Goal: Find specific fact: Find specific fact

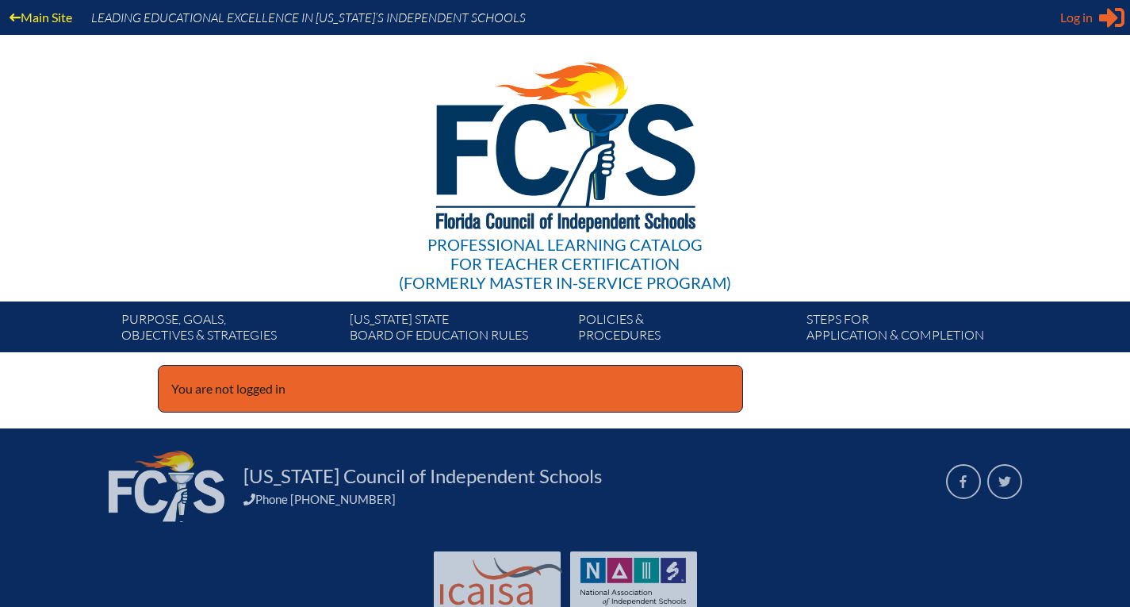
type input "[PERSON_NAME][EMAIL_ADDRESS][PERSON_NAME][DOMAIN_NAME]"
click at [1067, 21] on span "Log in" at bounding box center [1076, 17] width 33 height 19
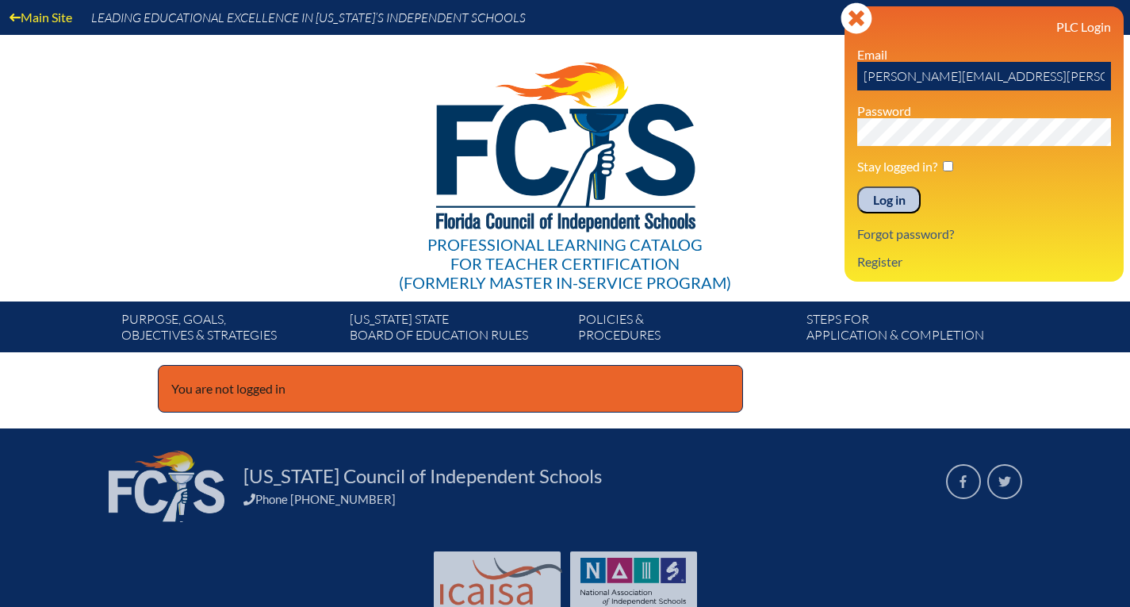
click at [870, 197] on input "Log in" at bounding box center [888, 199] width 63 height 27
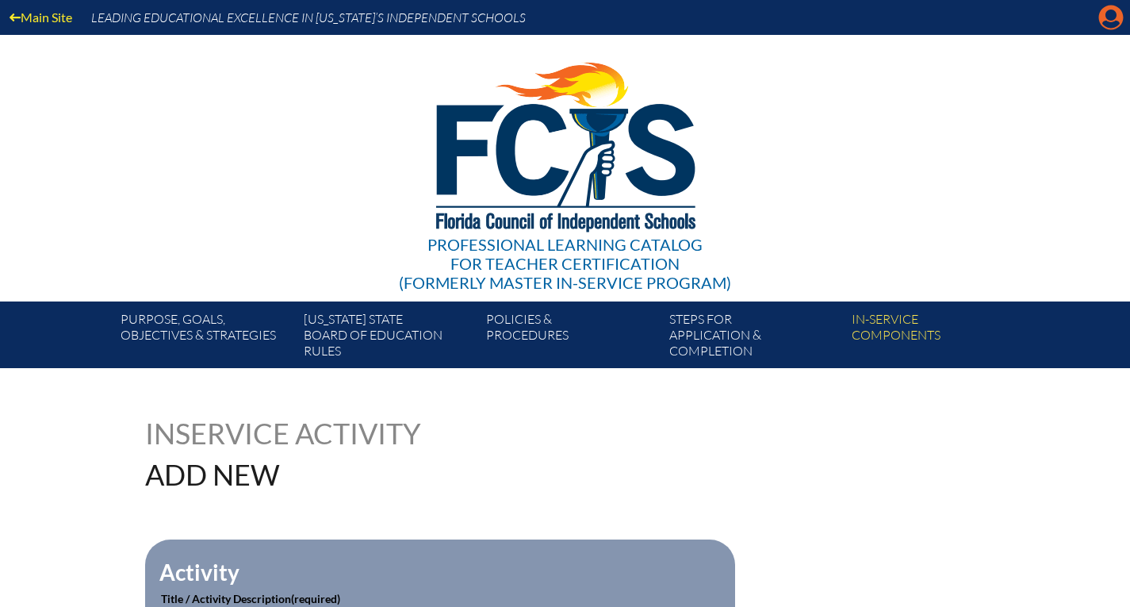
click at [1106, 20] on icon at bounding box center [1111, 18] width 25 height 25
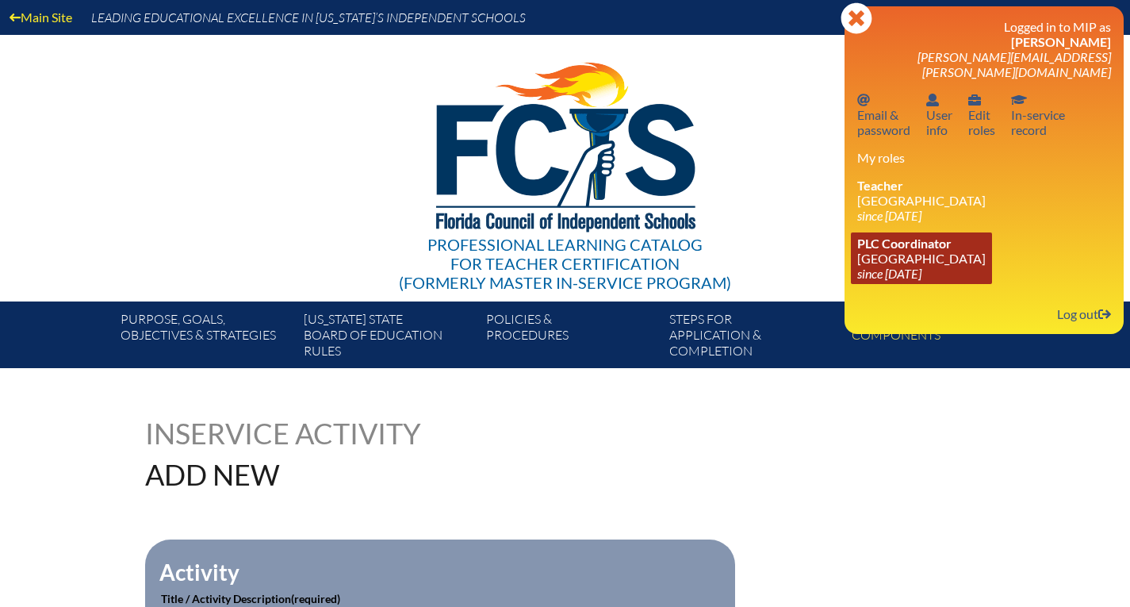
click at [898, 243] on link "PLC Coordinator Montverde Academy since 2022 Aug 1" at bounding box center [921, 258] width 141 height 52
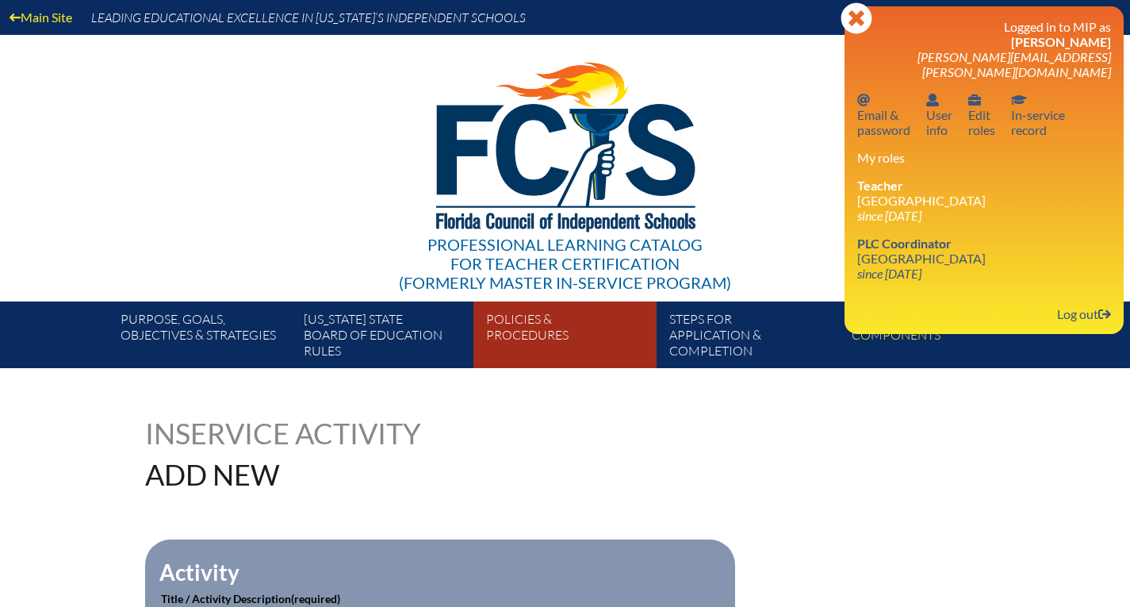
scroll to position [238, 0]
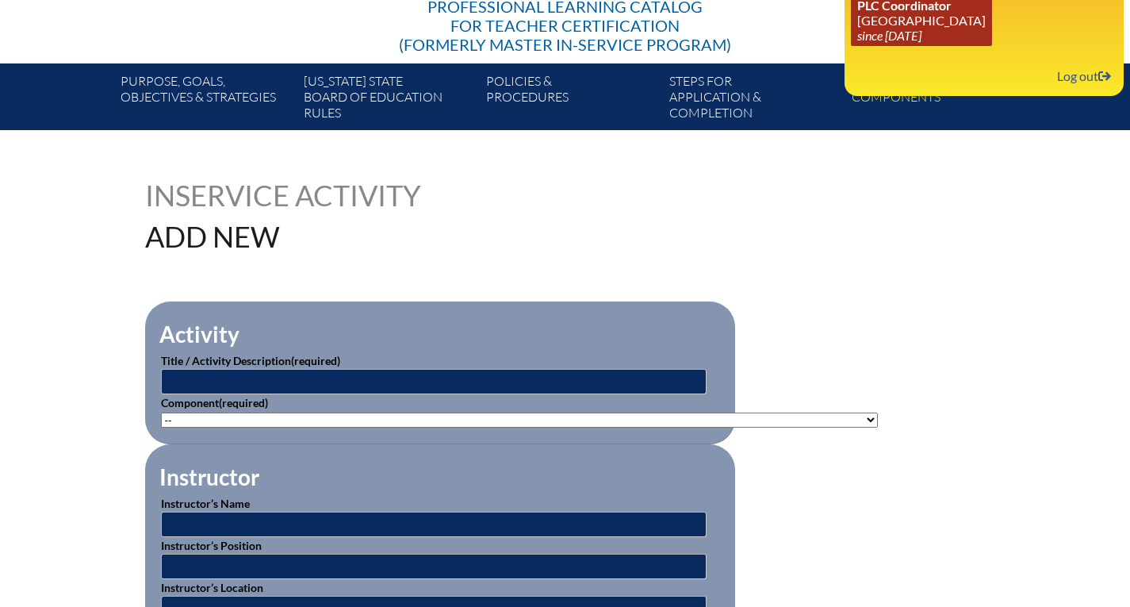
click at [890, 28] on icon "since 2022 Aug 1" at bounding box center [889, 35] width 64 height 15
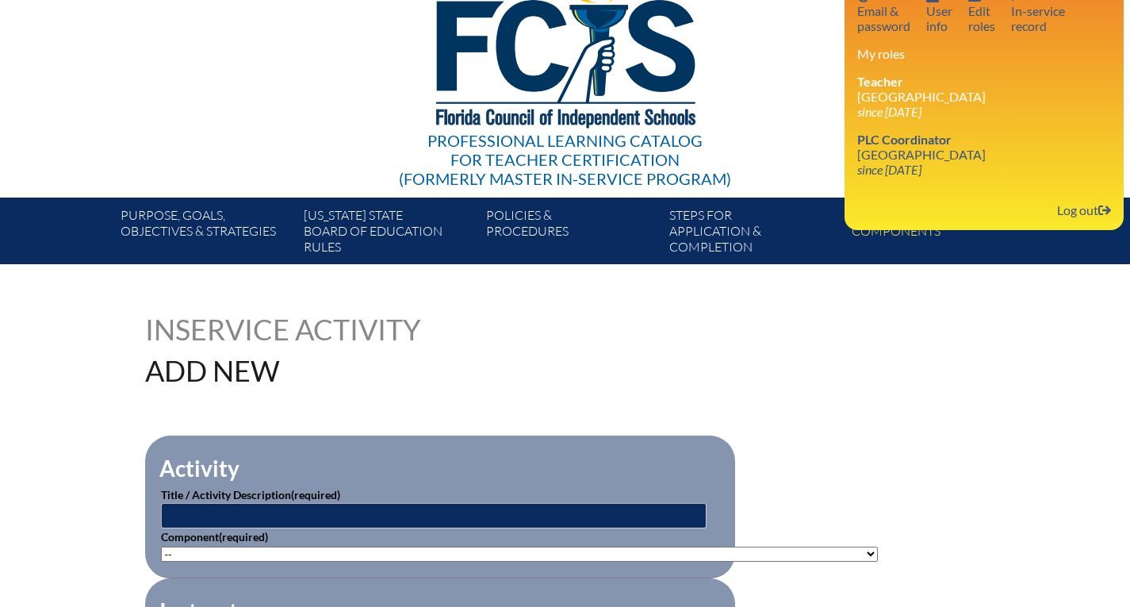
scroll to position [0, 0]
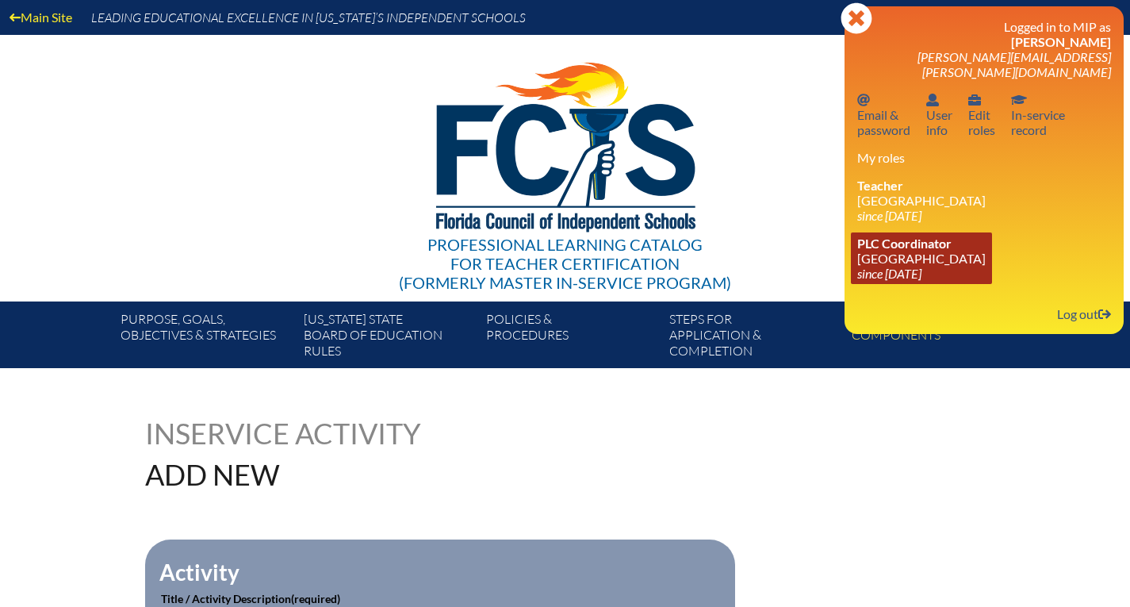
click at [887, 266] on icon "since 2022 Aug 1" at bounding box center [889, 273] width 64 height 15
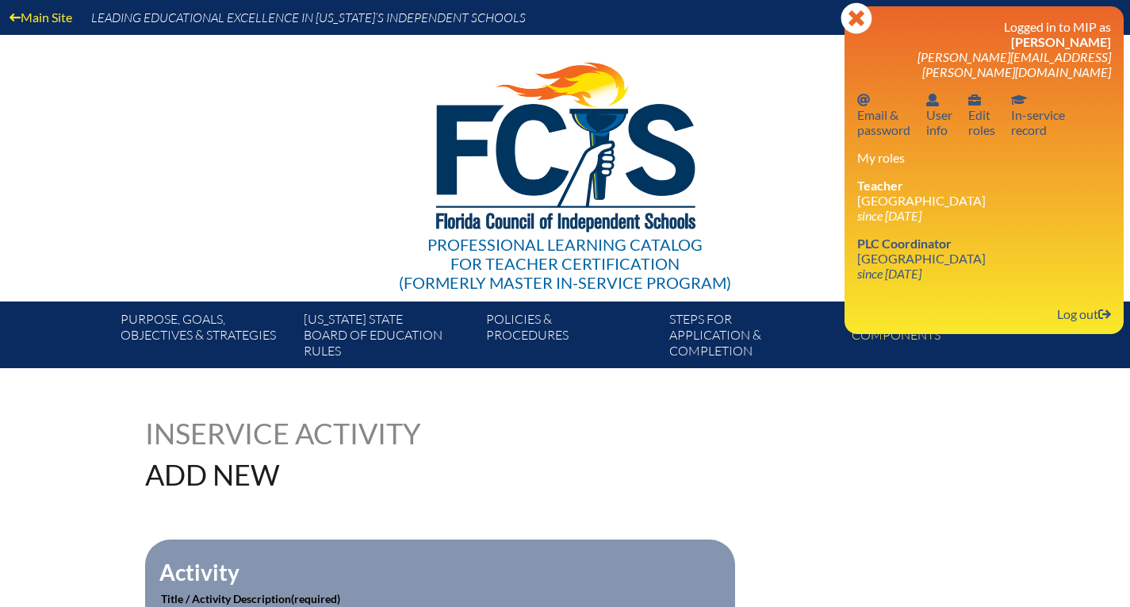
drag, startPoint x: 847, startPoint y: 21, endPoint x: 876, endPoint y: 20, distance: 29.4
click at [847, 21] on icon at bounding box center [856, 17] width 31 height 31
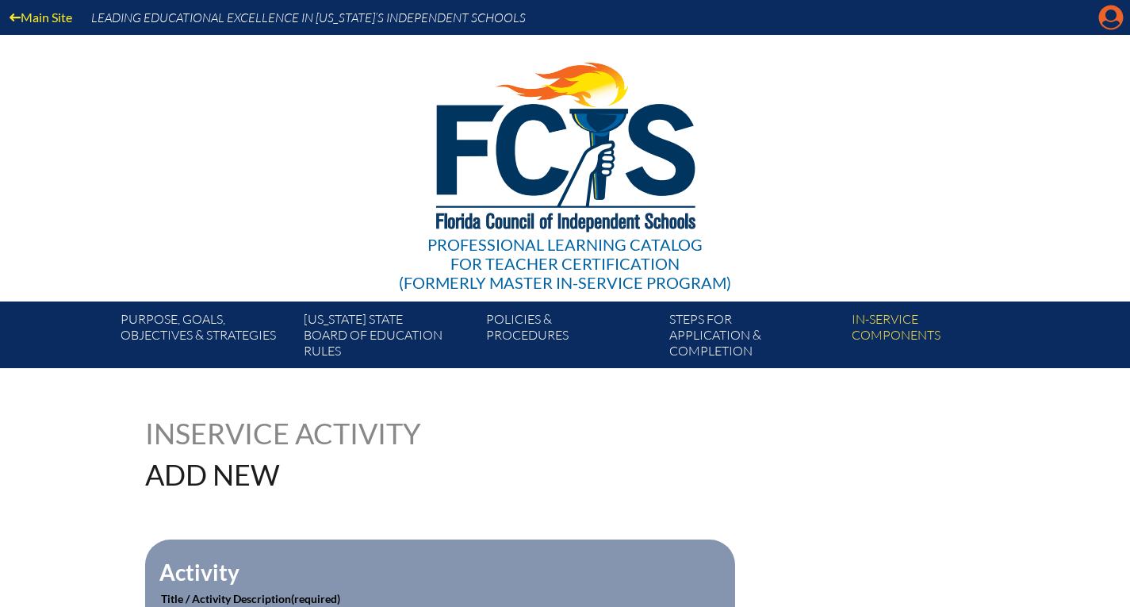
click at [1103, 11] on icon at bounding box center [1111, 18] width 25 height 25
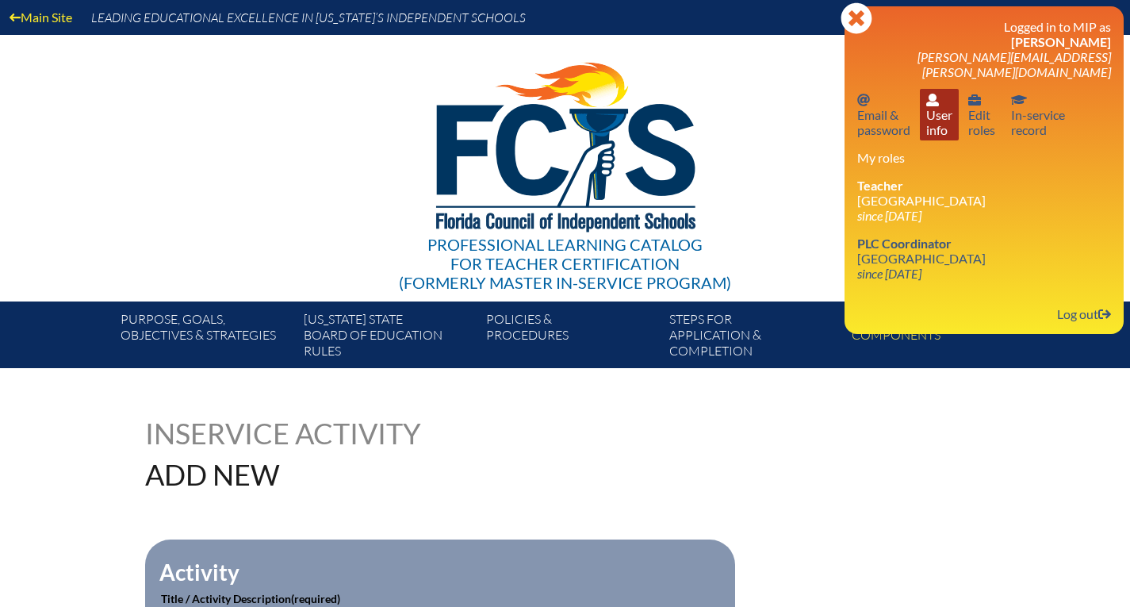
click at [936, 98] on link "User info User info" at bounding box center [939, 115] width 39 height 52
click at [141, 98] on div "Professional Learning Catalog for Teacher Certification (formerly Master In-ser…" at bounding box center [565, 168] width 964 height 266
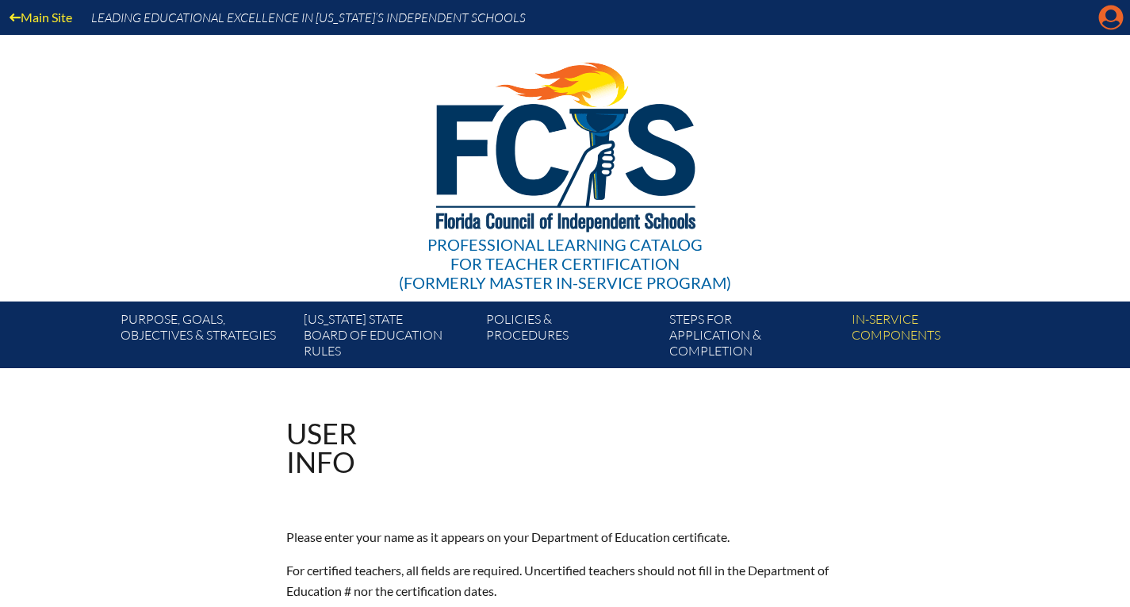
click at [1098, 17] on icon "Manage account" at bounding box center [1110, 17] width 25 height 25
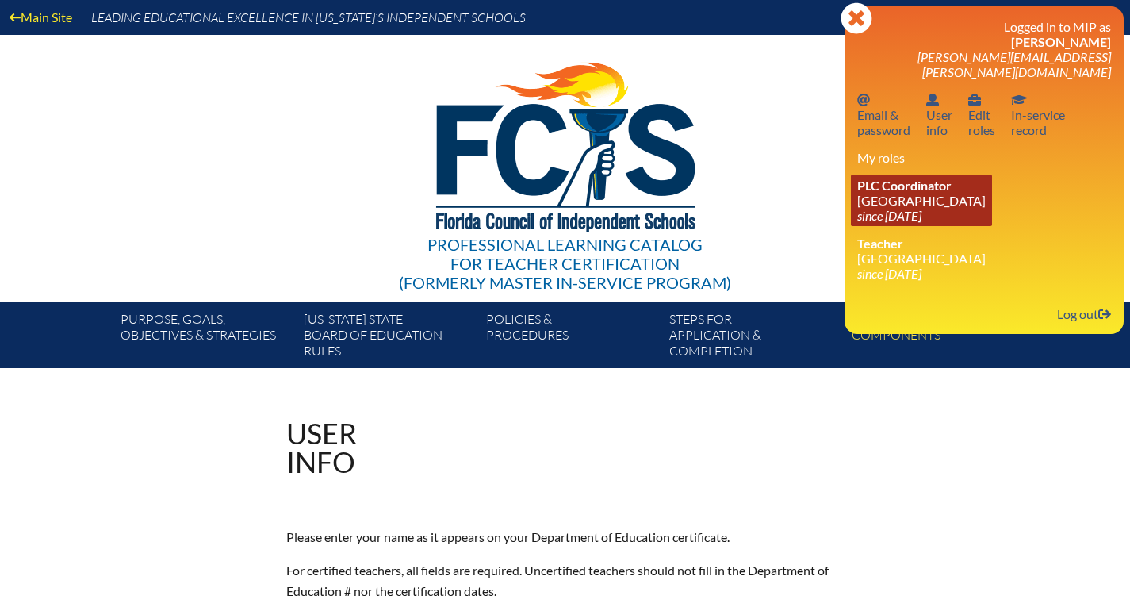
click at [895, 208] on icon "since [DATE]" at bounding box center [889, 215] width 64 height 15
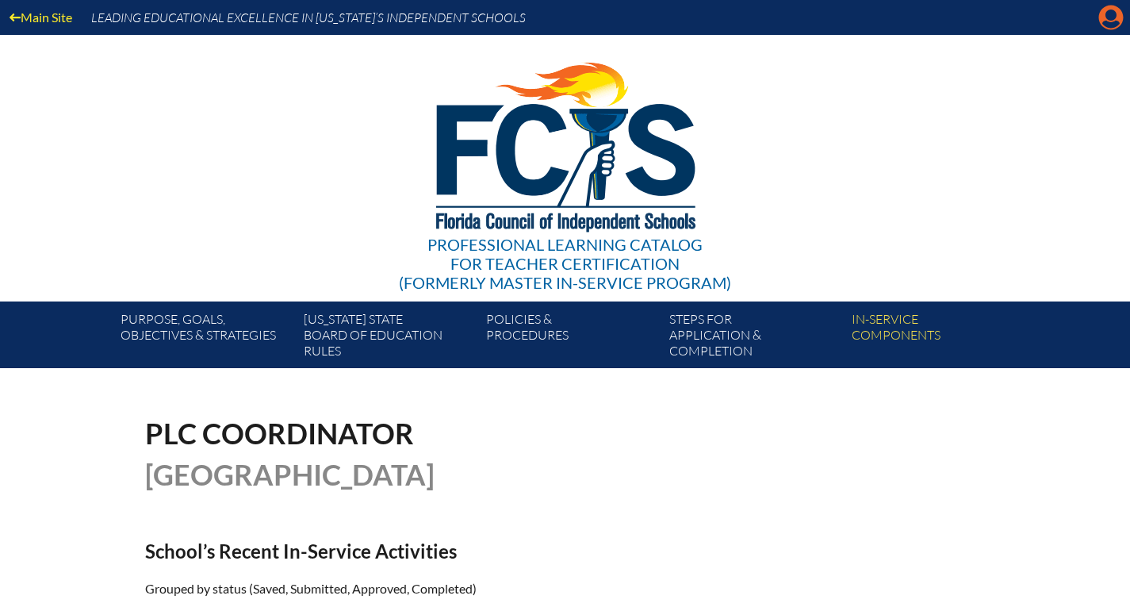
click at [1109, 17] on icon "Manage account" at bounding box center [1110, 17] width 25 height 25
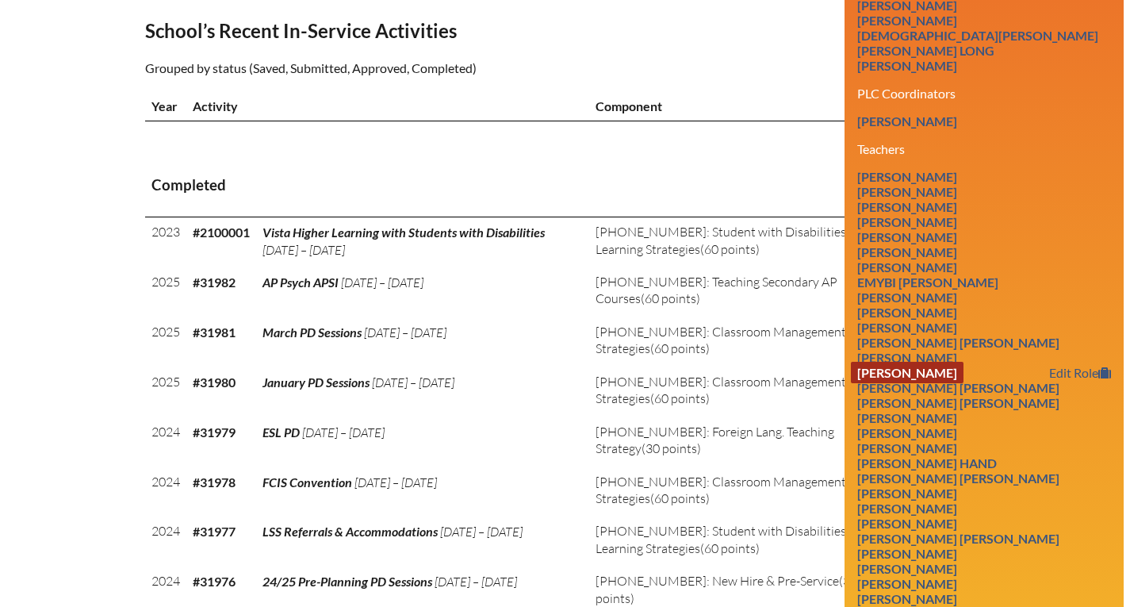
scroll to position [647, 0]
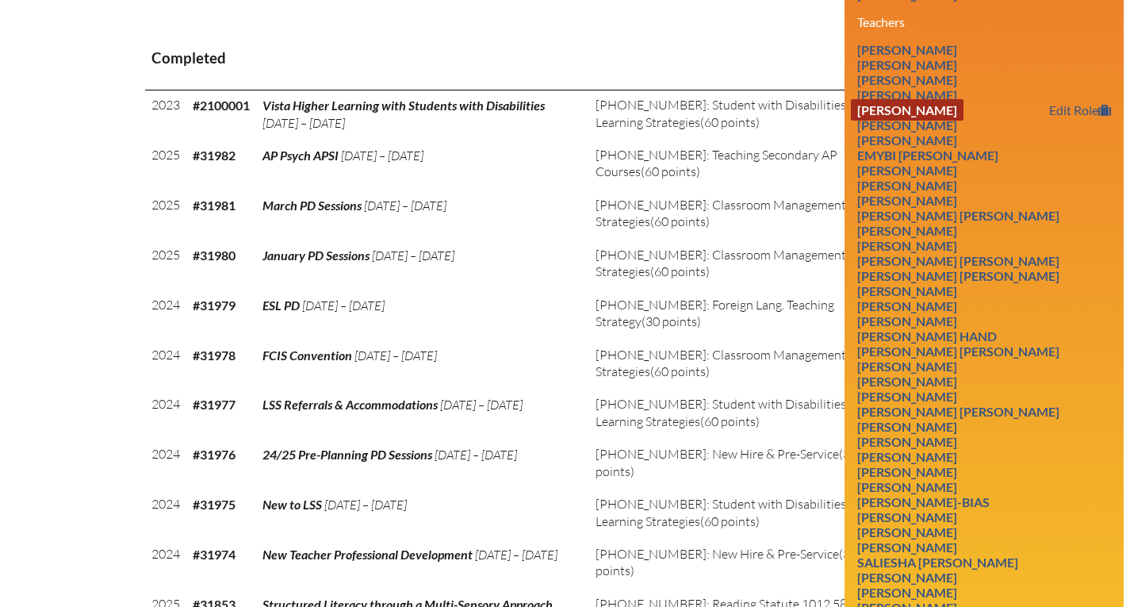
click at [933, 99] on link "Anne Browdy" at bounding box center [907, 109] width 113 height 21
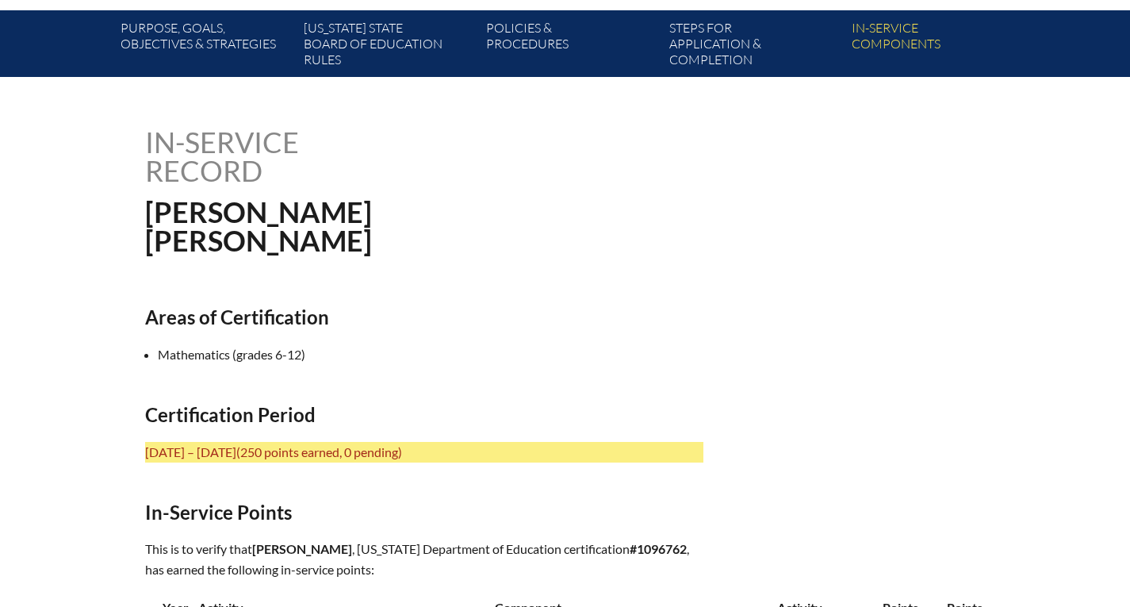
scroll to position [476, 0]
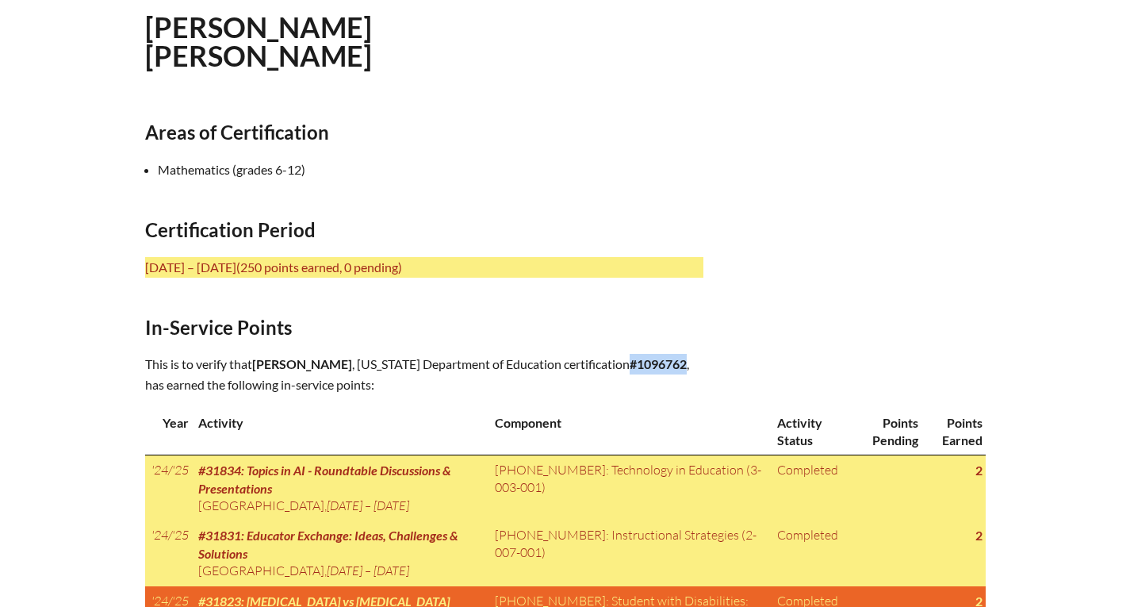
drag, startPoint x: 611, startPoint y: 360, endPoint x: 668, endPoint y: 360, distance: 56.3
click at [668, 360] on b "#1096762" at bounding box center [658, 363] width 57 height 15
copy b "#1096762"
